Goal: Task Accomplishment & Management: Use online tool/utility

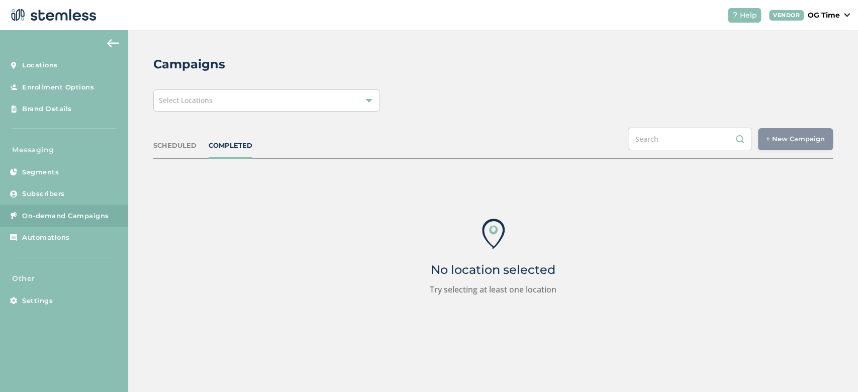
click at [193, 107] on div "Select Locations" at bounding box center [266, 101] width 227 height 22
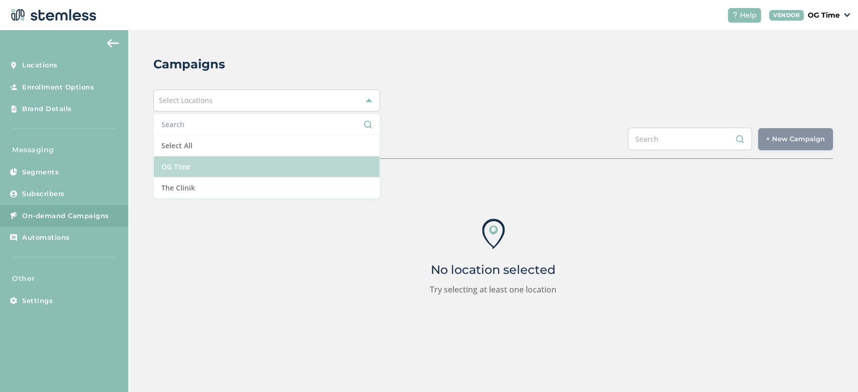
click at [185, 167] on li "OG Time" at bounding box center [267, 166] width 226 height 21
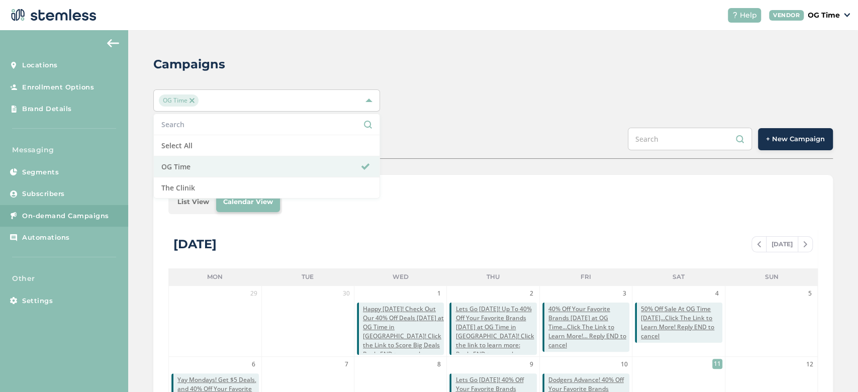
click at [456, 117] on div "Campaigns OG Time Select All OG Time The Clinik SCHEDULED COMPLETED + New Campa…" at bounding box center [493, 355] width 730 height 651
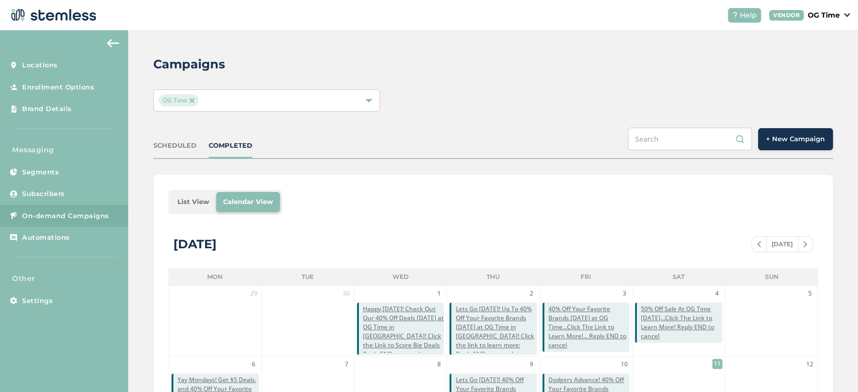
scroll to position [157, 0]
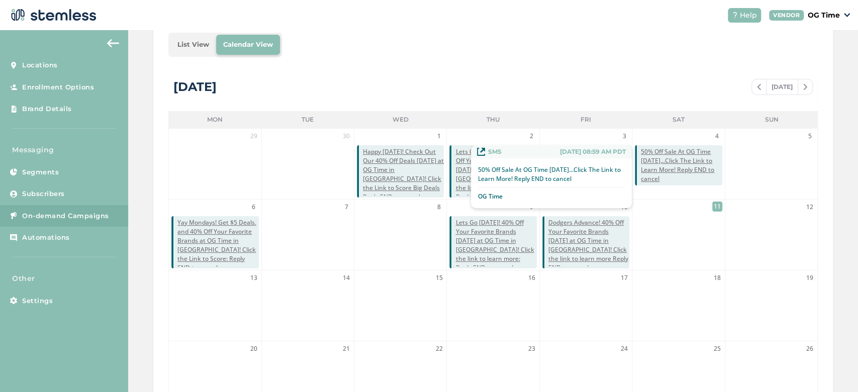
click at [665, 160] on span "50% Off Sale At OG Time [DATE]...Click The Link to Learn More! Reply END to can…" at bounding box center [681, 165] width 81 height 36
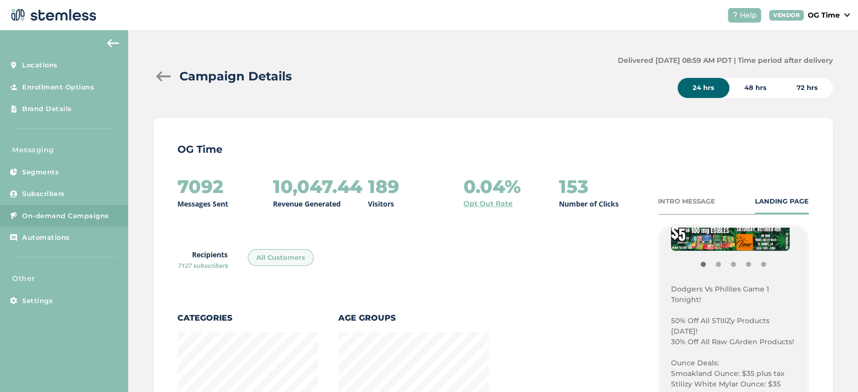
scroll to position [230, 0]
click at [671, 286] on p "Dodgers Vs Phillies Game 1 Tonight!" at bounding box center [733, 292] width 125 height 21
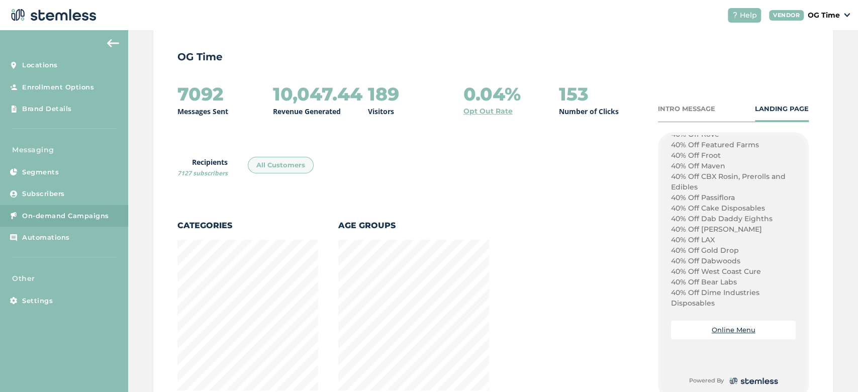
scroll to position [95, 0]
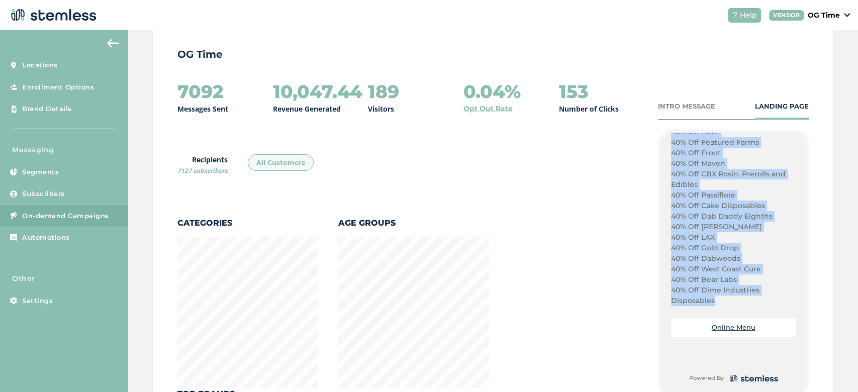
click at [711, 300] on p "40% Off Dime Industries Disposables" at bounding box center [733, 295] width 125 height 21
copy div "Dodgers Vs Phillies Game 1 Tonight! 50% Off All STIIIZy Products [DATE]! 30% Of…"
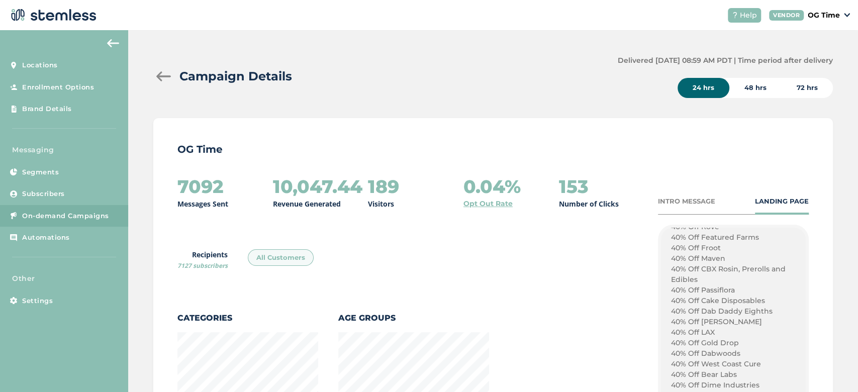
click at [157, 76] on div at bounding box center [163, 76] width 20 height 10
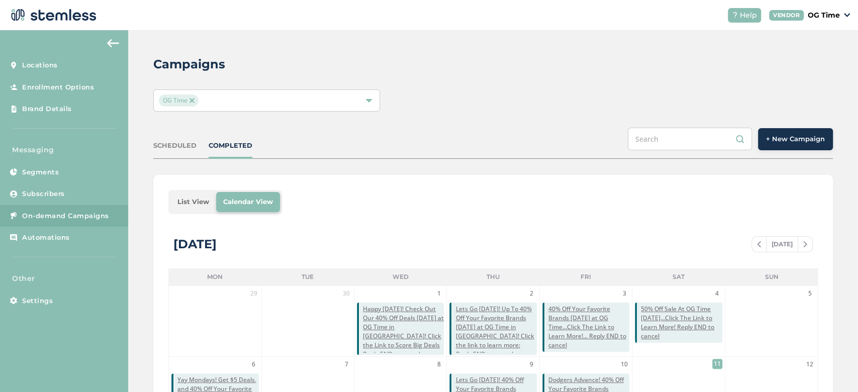
click at [789, 133] on button "+ New Campaign" at bounding box center [795, 139] width 75 height 22
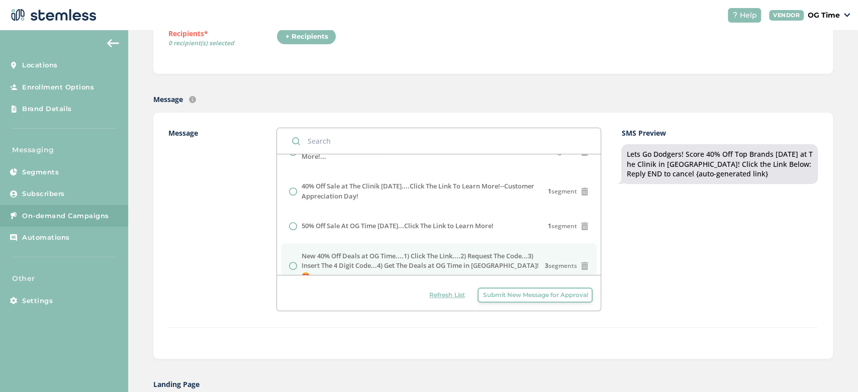
scroll to position [352, 0]
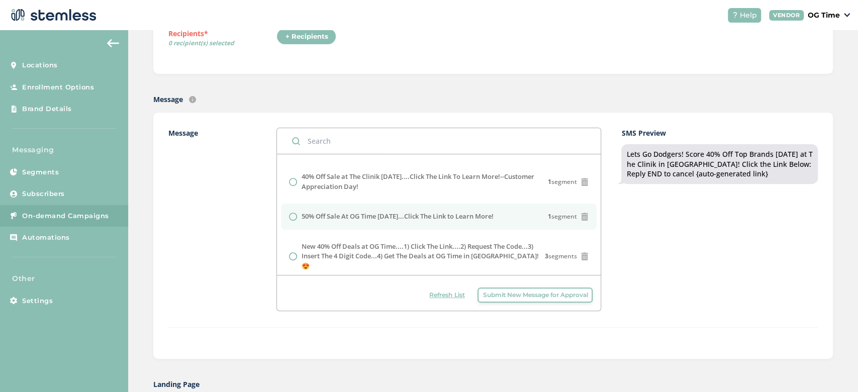
click at [404, 214] on label "50% Off Sale At OG Time [DATE]...Click The Link to Learn More!" at bounding box center [397, 217] width 192 height 10
radio input "false"
radio input "true"
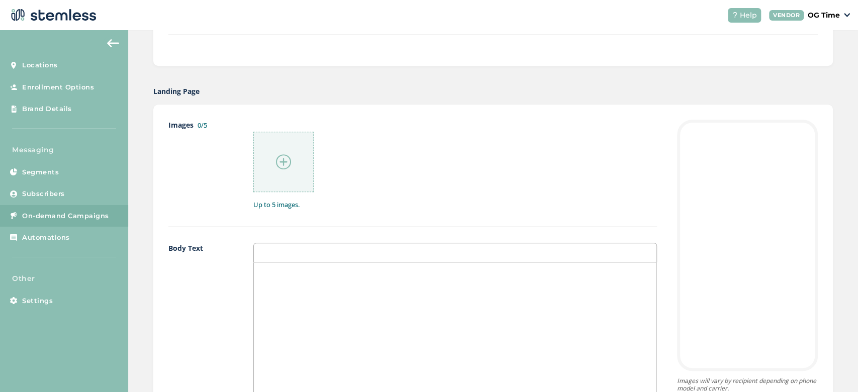
scroll to position [469, 0]
click at [321, 290] on div at bounding box center [455, 362] width 403 height 201
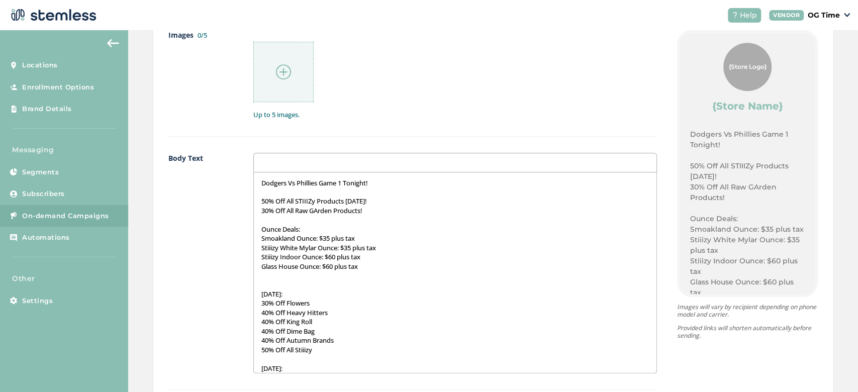
scroll to position [559, 0]
drag, startPoint x: 377, startPoint y: 183, endPoint x: 268, endPoint y: 179, distance: 109.7
click at [268, 179] on p "Dodgers Vs Phillies Game 1 Tonight!" at bounding box center [455, 182] width 388 height 9
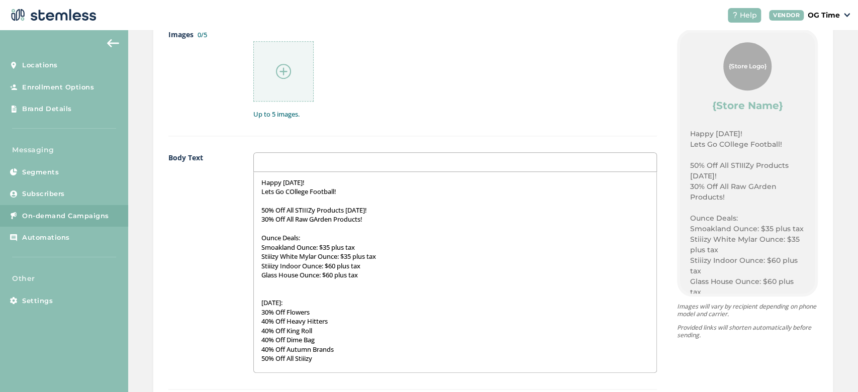
click at [294, 189] on p "Lets Go COllege Football!" at bounding box center [455, 191] width 388 height 9
click at [320, 221] on p "30% Off All Raw GArden Products!" at bounding box center [455, 219] width 388 height 9
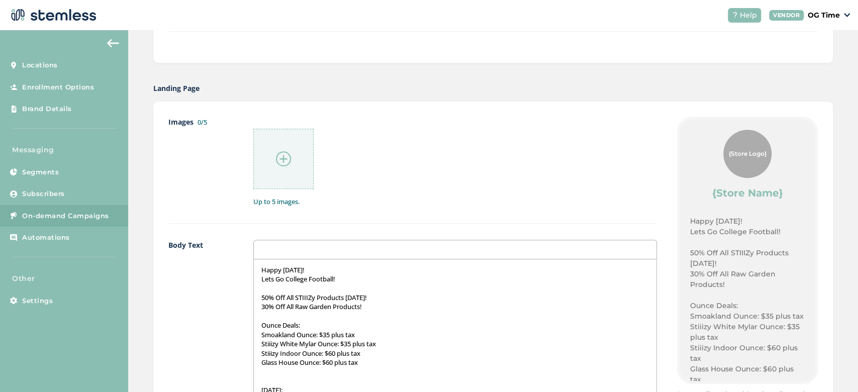
scroll to position [475, 0]
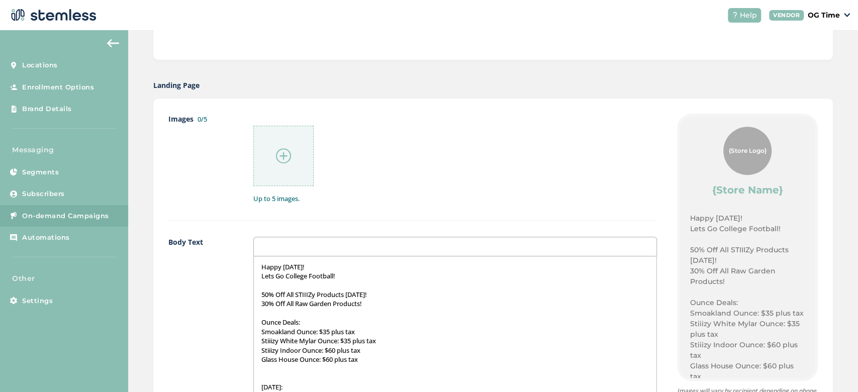
click at [283, 163] on div at bounding box center [283, 156] width 60 height 60
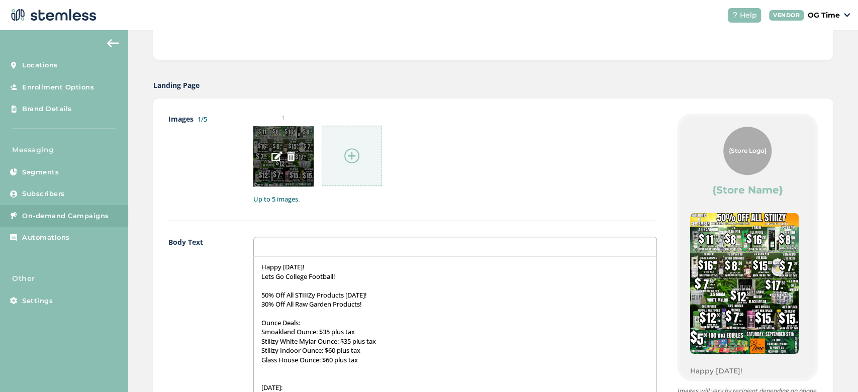
click at [290, 155] on img at bounding box center [291, 156] width 9 height 9
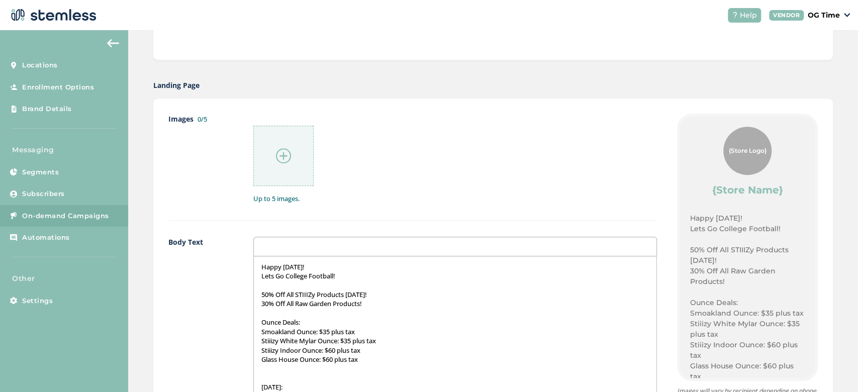
click at [284, 155] on img at bounding box center [283, 155] width 15 height 15
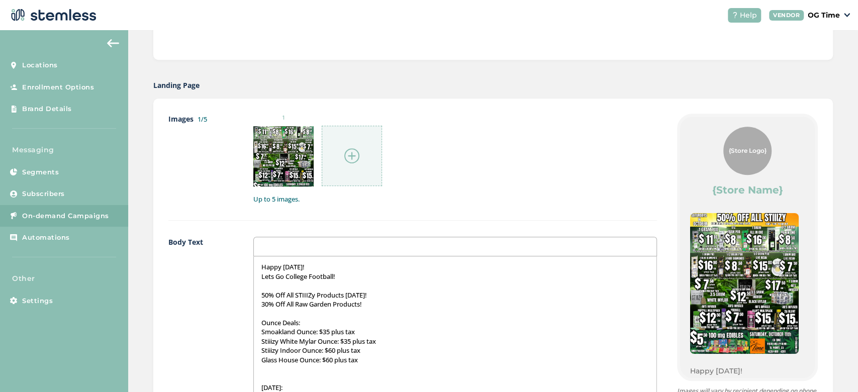
click at [341, 159] on div at bounding box center [352, 156] width 60 height 60
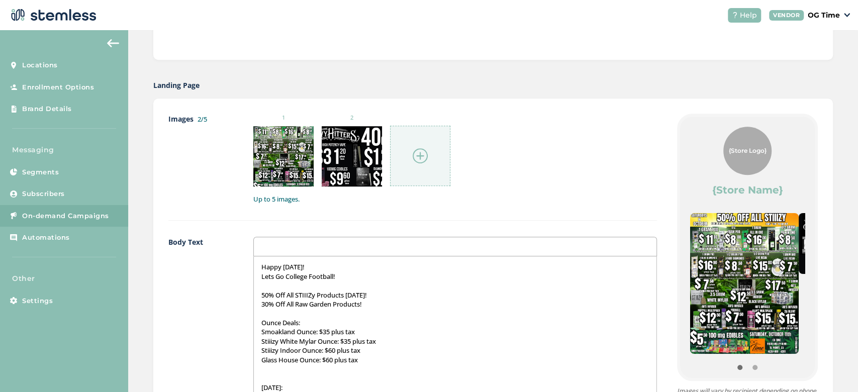
click at [415, 155] on img at bounding box center [420, 155] width 15 height 15
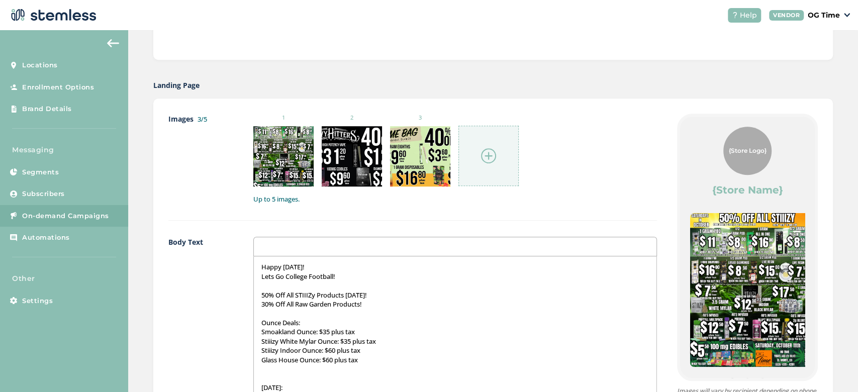
click at [483, 153] on img at bounding box center [488, 155] width 15 height 15
click at [484, 152] on img at bounding box center [488, 155] width 15 height 15
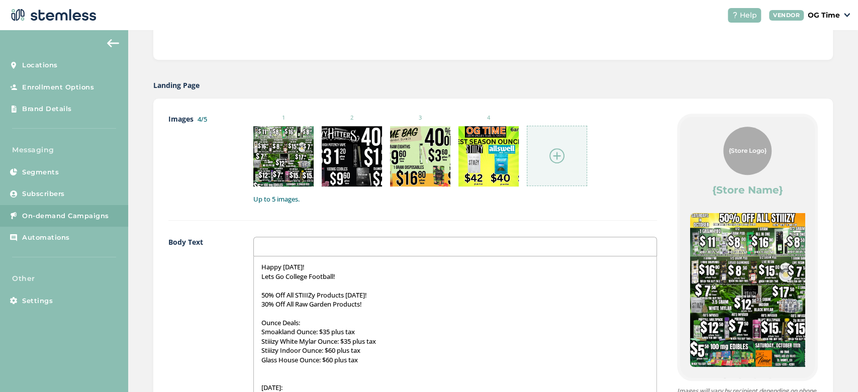
click at [550, 156] on img at bounding box center [557, 155] width 15 height 15
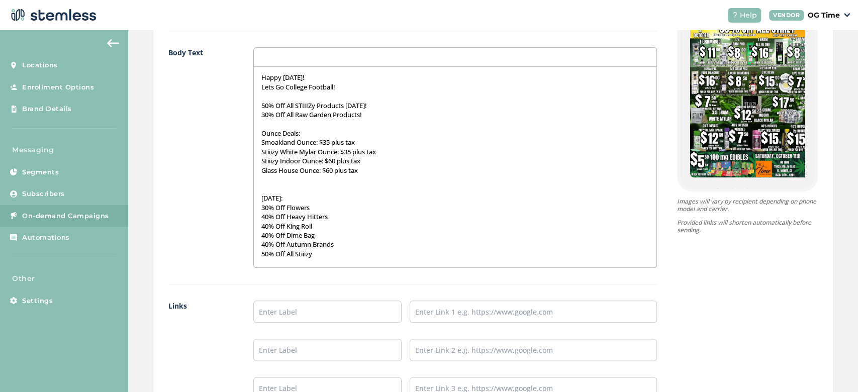
scroll to position [665, 0]
click at [329, 302] on input "text" at bounding box center [327, 311] width 148 height 22
type input "Online Menu"
click at [447, 307] on input "text" at bounding box center [533, 311] width 247 height 22
type input "[URL][DOMAIN_NAME]"
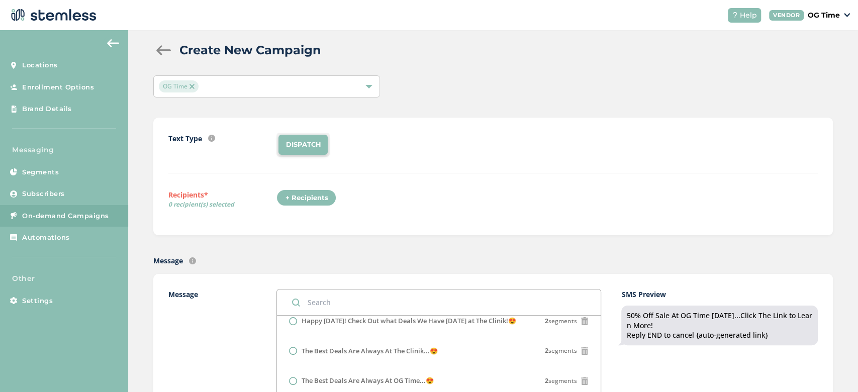
scroll to position [0, 0]
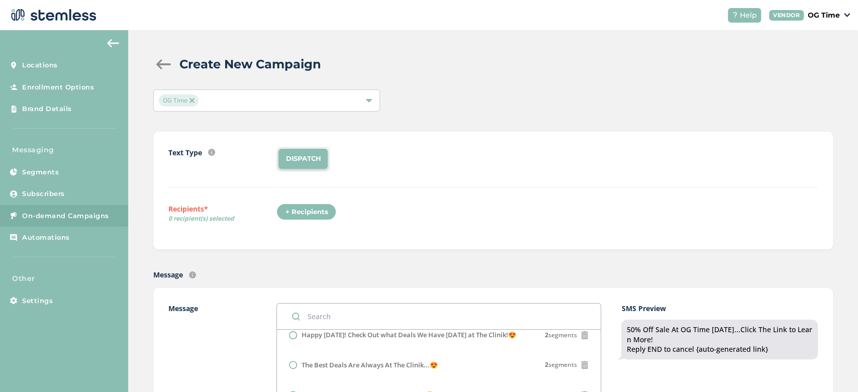
click at [292, 211] on div "+ Recipients" at bounding box center [307, 212] width 60 height 17
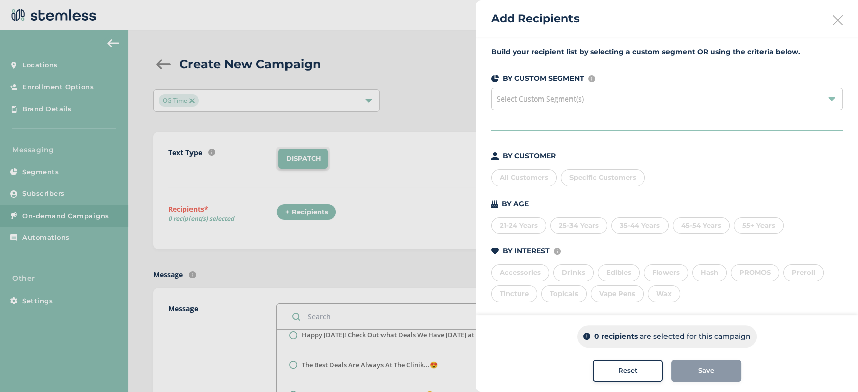
click at [517, 179] on div "All Customers" at bounding box center [524, 177] width 66 height 17
drag, startPoint x: 704, startPoint y: 367, endPoint x: 800, endPoint y: 331, distance: 103.1
click at [800, 331] on div "7150 recipients are selected for this campaign" at bounding box center [667, 336] width 342 height 23
click at [706, 378] on button "Save" at bounding box center [706, 371] width 70 height 22
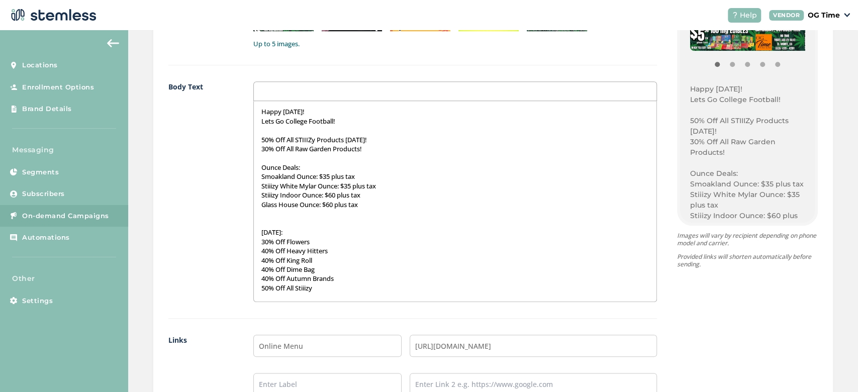
scroll to position [880, 0]
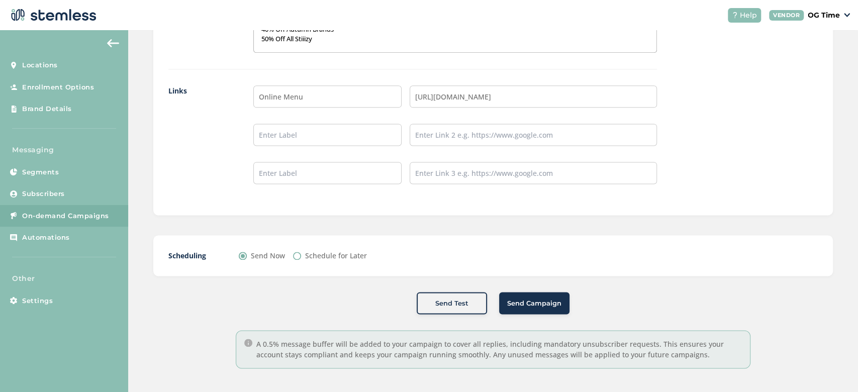
drag, startPoint x: 538, startPoint y: 307, endPoint x: 508, endPoint y: 303, distance: 30.5
click at [508, 303] on span "Send Campaign" at bounding box center [534, 304] width 54 height 10
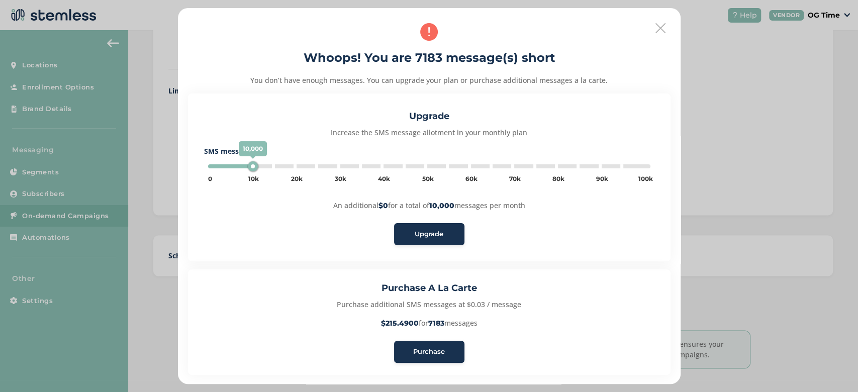
click at [425, 350] on span "Purchase" at bounding box center [429, 352] width 32 height 10
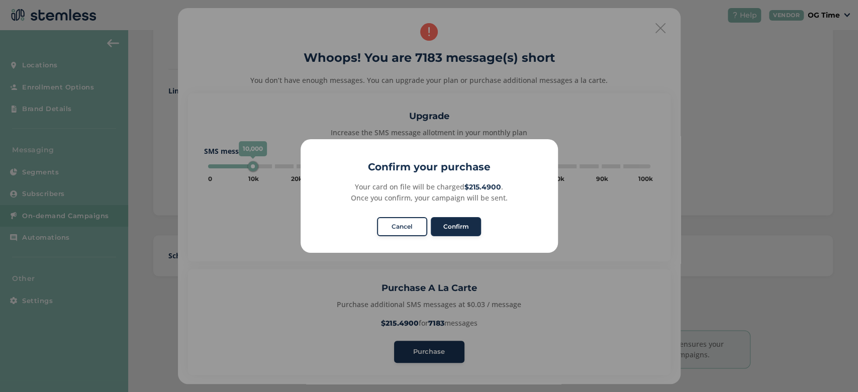
click at [449, 223] on button "Confirm" at bounding box center [456, 226] width 50 height 19
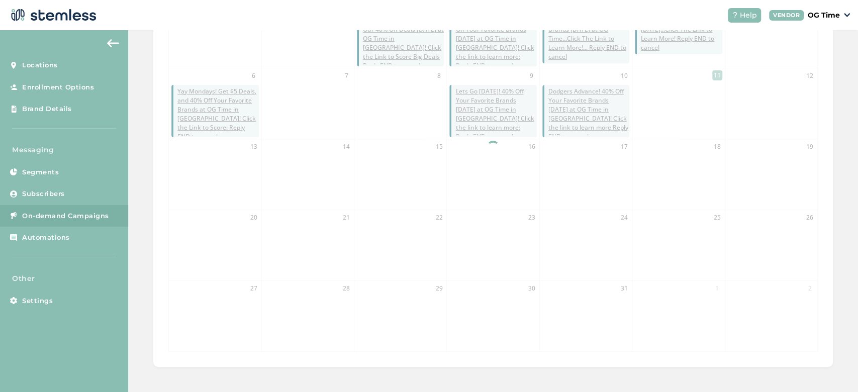
scroll to position [287, 0]
